Goal: Find specific page/section

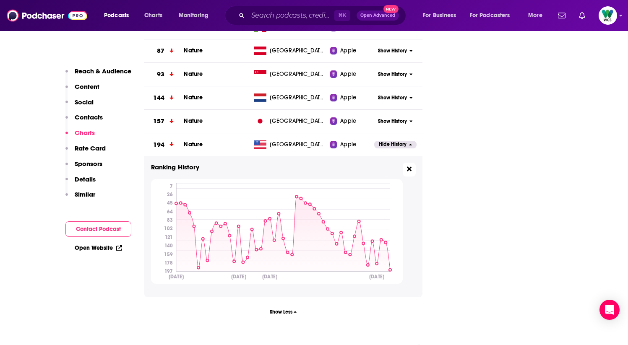
click at [406, 163] on button at bounding box center [409, 170] width 13 height 14
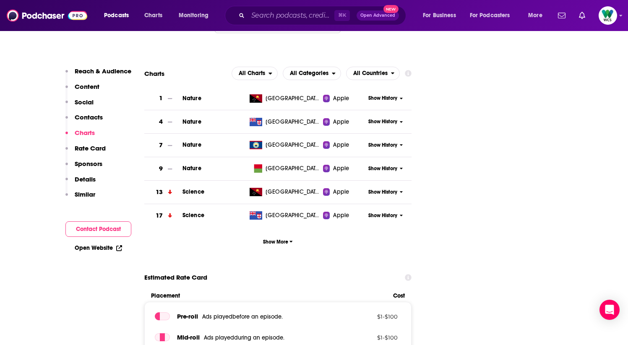
scroll to position [1072, 0]
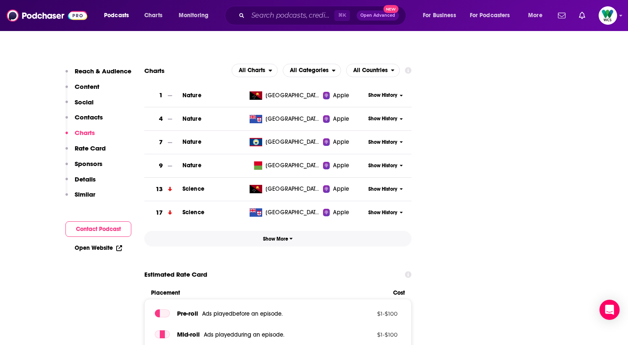
click at [287, 236] on span "Show More" at bounding box center [278, 239] width 30 height 6
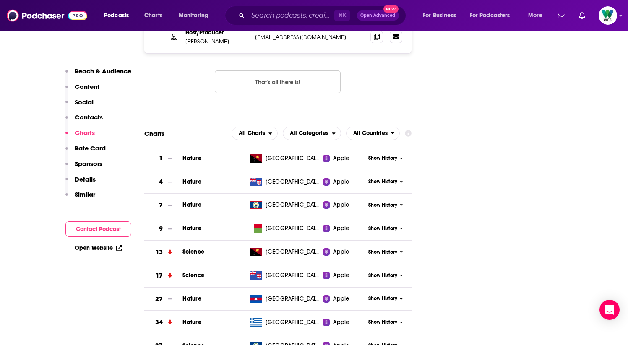
scroll to position [1006, 0]
